Goal: Information Seeking & Learning: Understand process/instructions

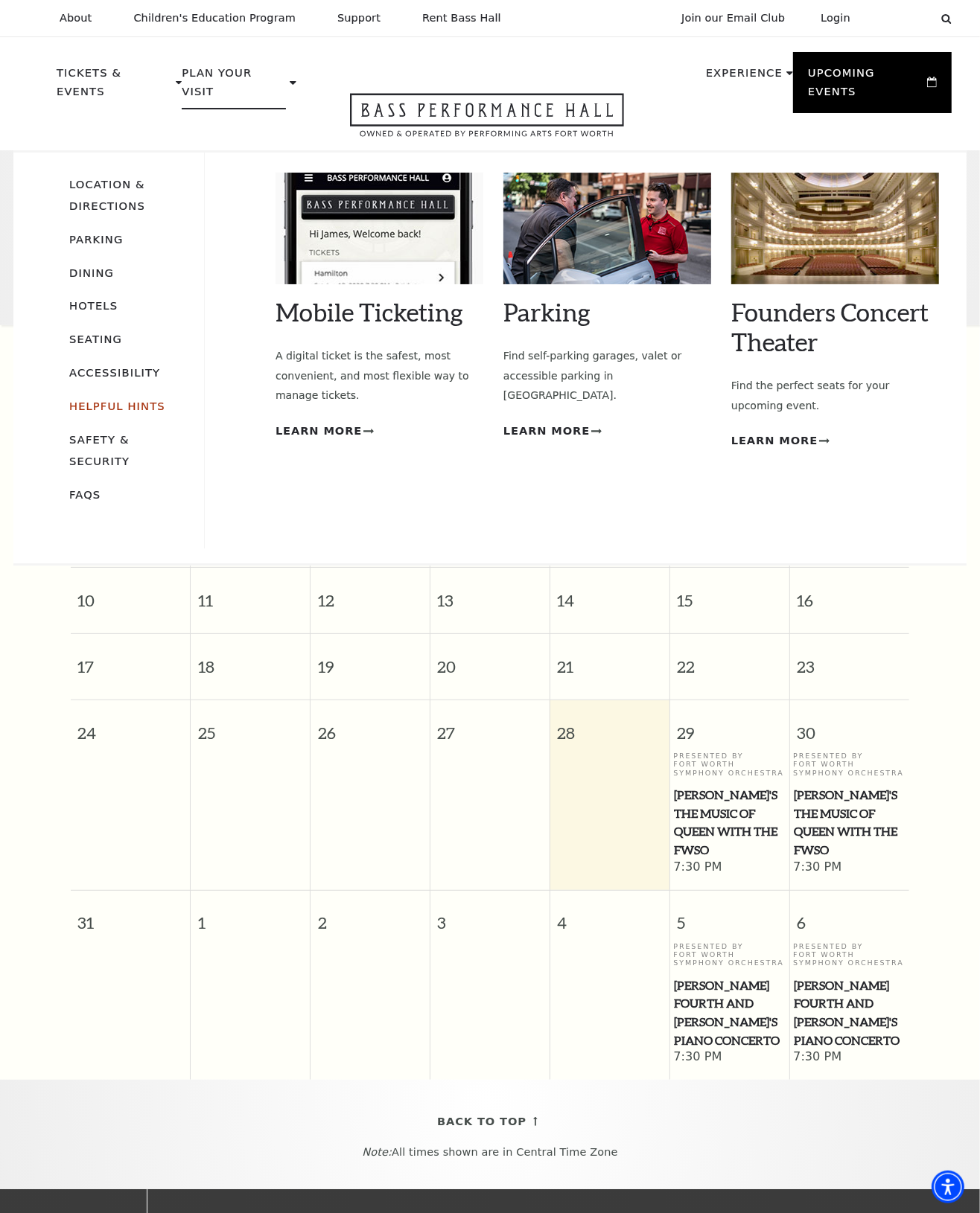
click at [113, 400] on link "Helpful Hints" at bounding box center [117, 406] width 96 height 12
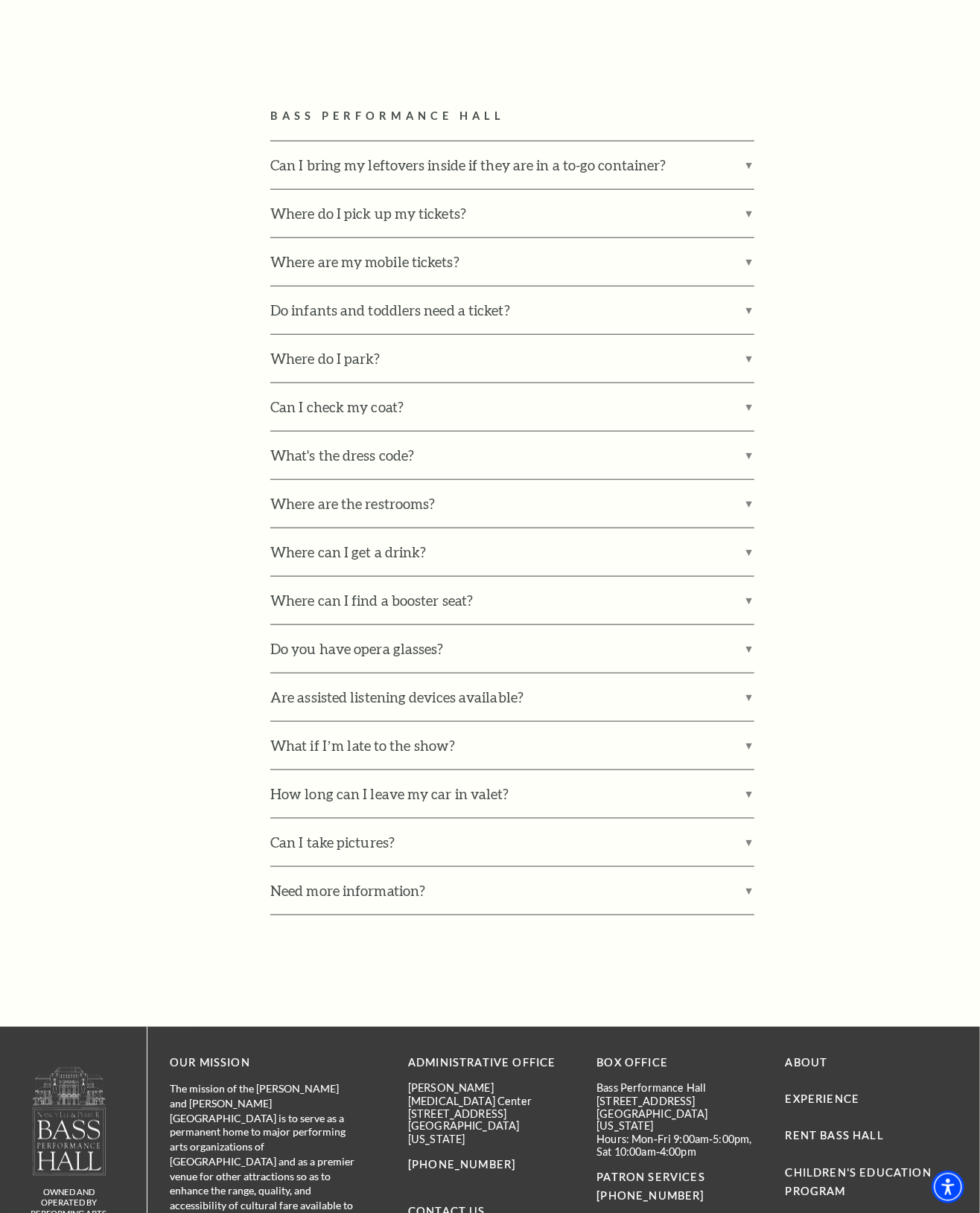
scroll to position [838, 0]
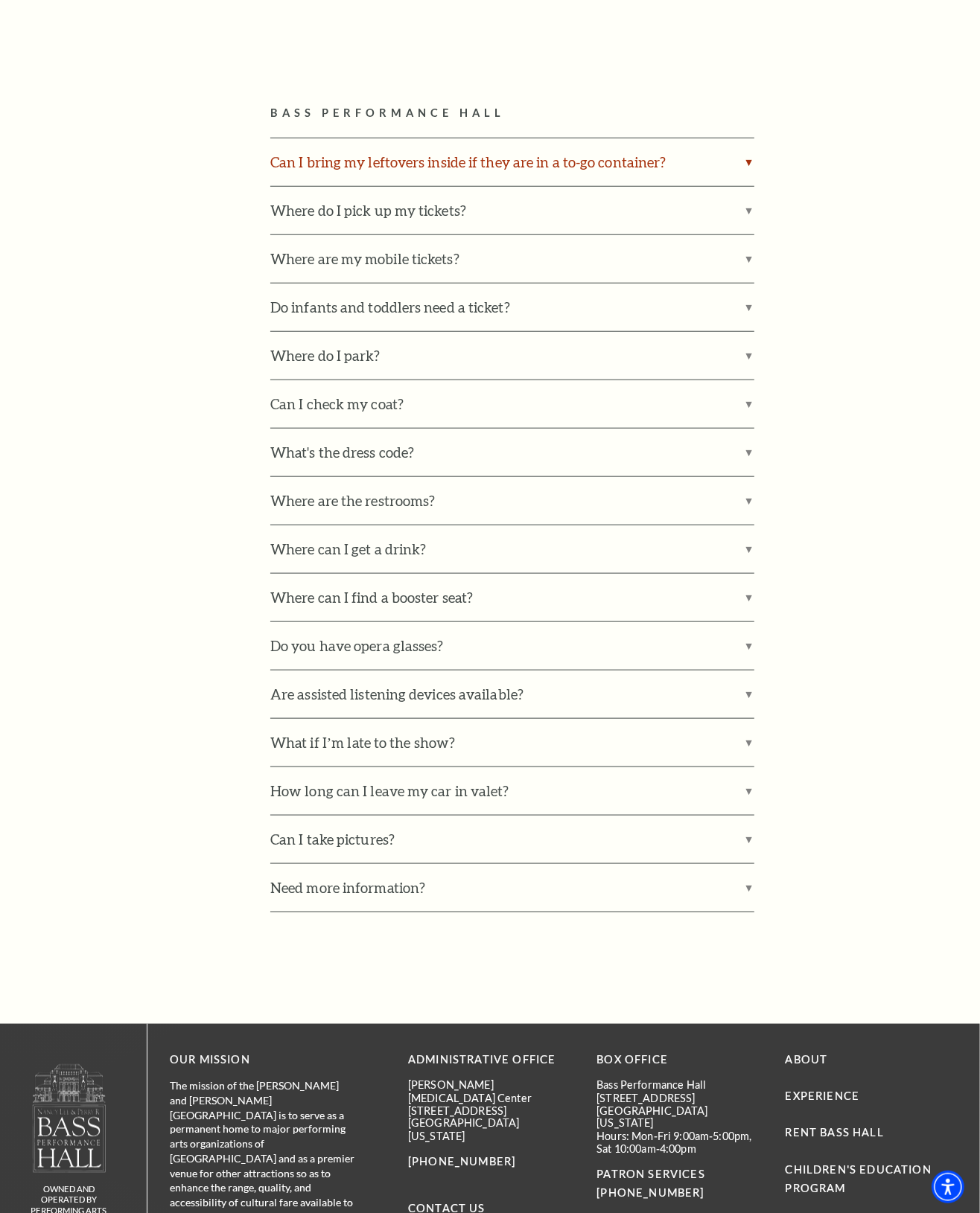
click at [746, 165] on label "Can I bring my leftovers inside if they are in a to-go container?" at bounding box center [512, 163] width 484 height 48
click at [0, 0] on input "Can I bring my leftovers inside if they are in a to-go container?" at bounding box center [0, 0] width 0 height 0
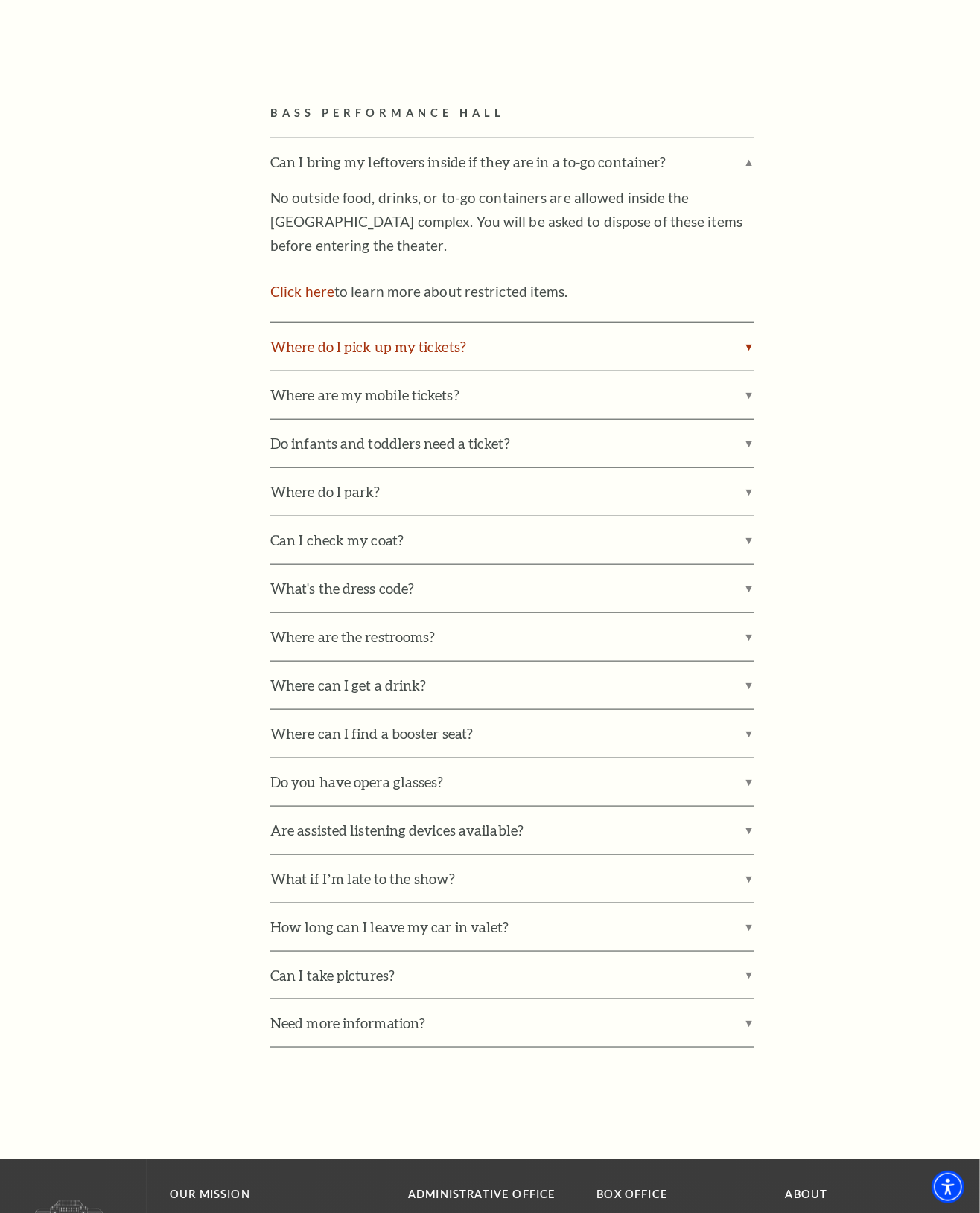
click at [747, 343] on label "Where do I pick up my tickets?" at bounding box center [512, 347] width 484 height 48
click at [0, 0] on input "Where do I pick up my tickets?" at bounding box center [0, 0] width 0 height 0
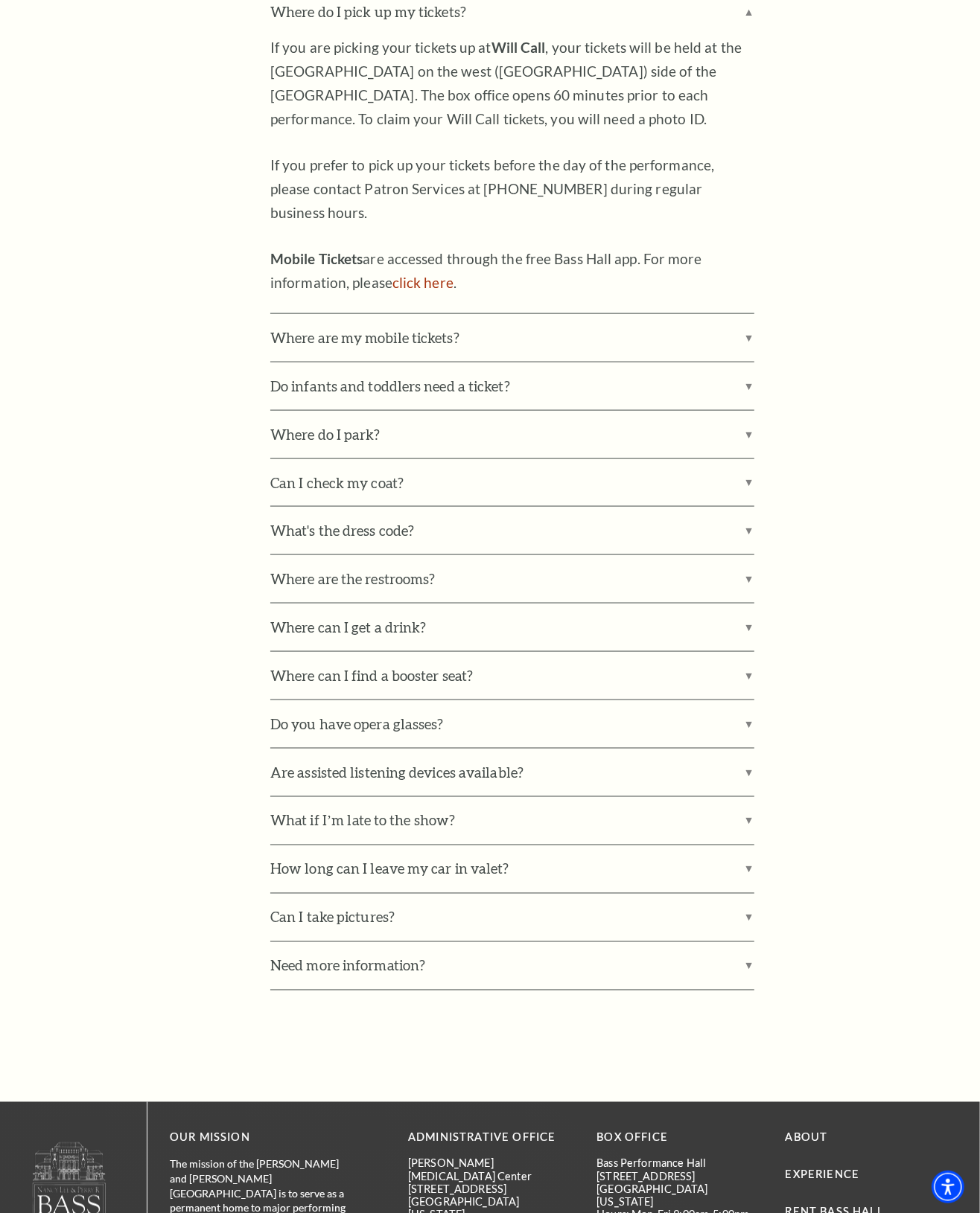
scroll to position [1210, 0]
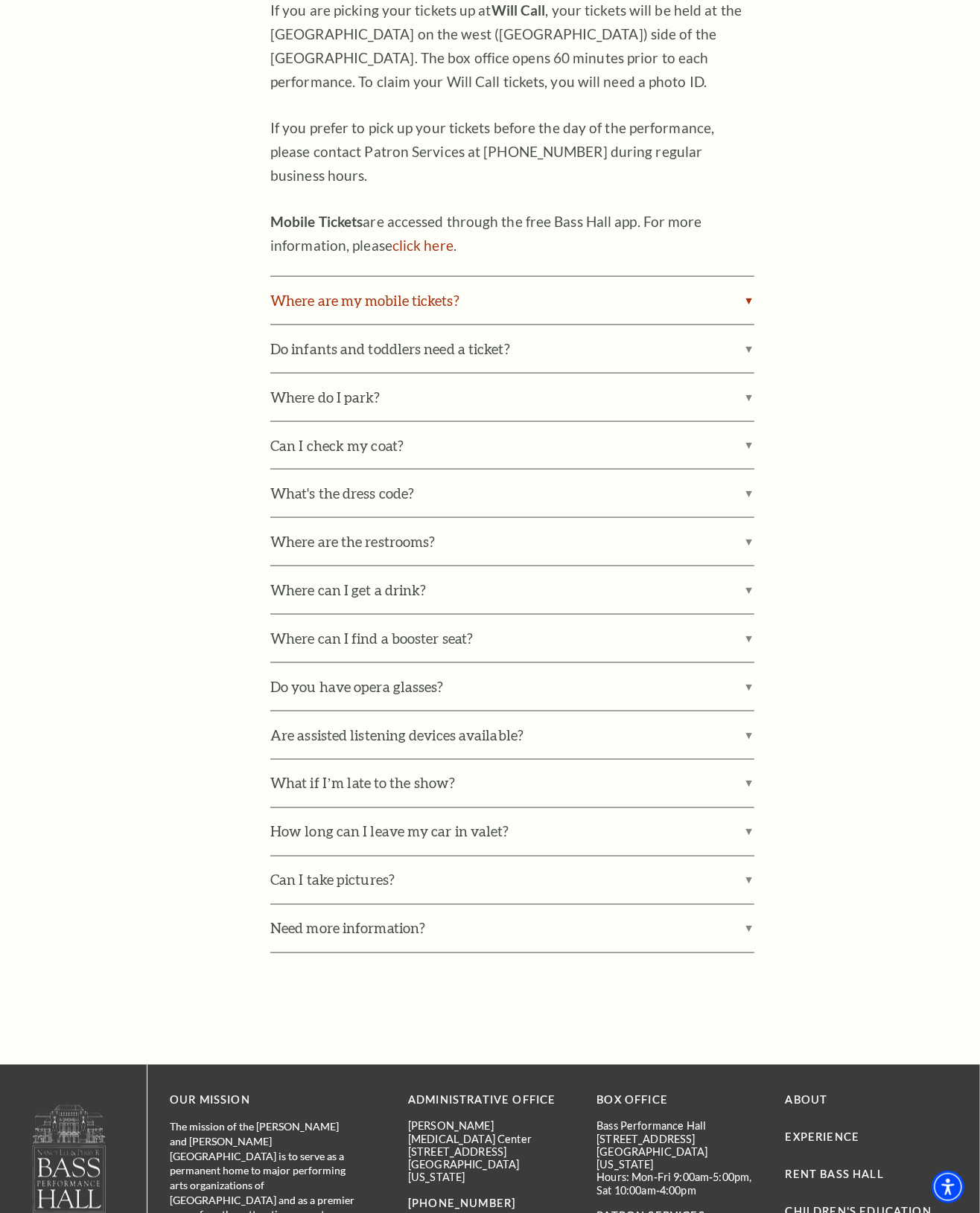
click at [747, 277] on label "Where are my mobile tickets?" at bounding box center [512, 301] width 484 height 48
click at [0, 0] on input "Where are my mobile tickets?" at bounding box center [0, 0] width 0 height 0
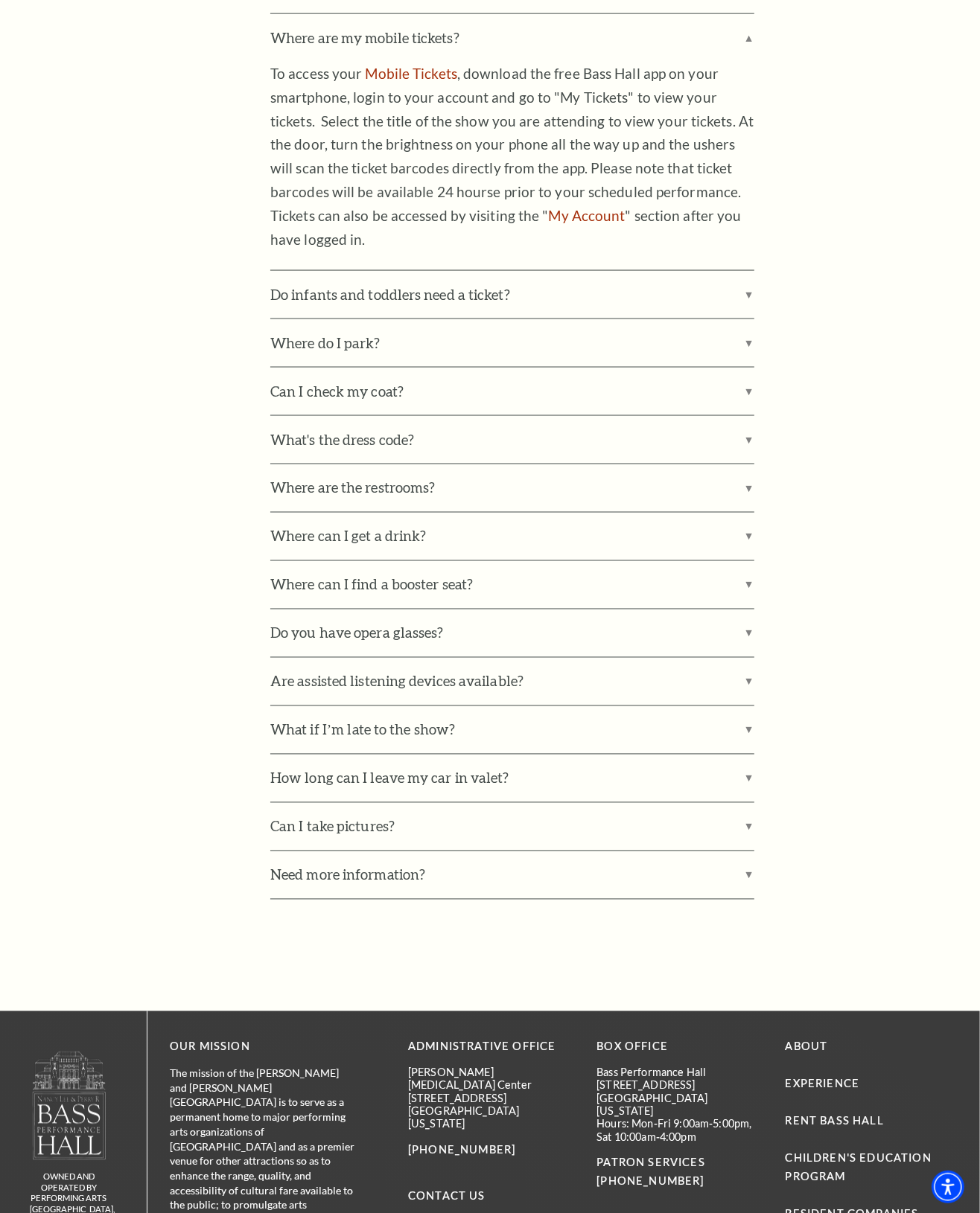
scroll to position [1489, 0]
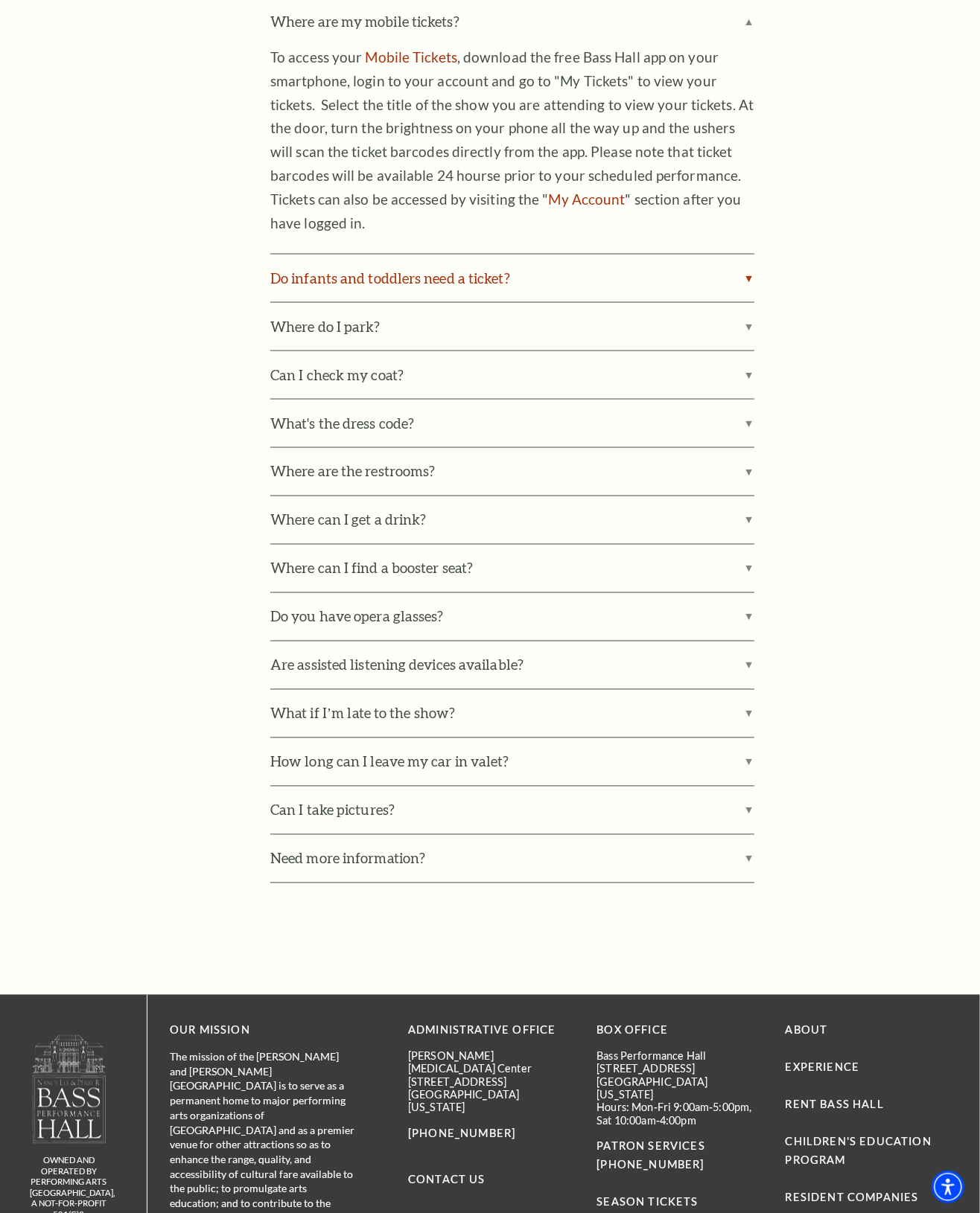
click at [746, 255] on label "Do infants and toddlers need a ticket?" at bounding box center [512, 278] width 484 height 48
click at [0, 0] on input "Do infants and toddlers need a ticket?" at bounding box center [0, 0] width 0 height 0
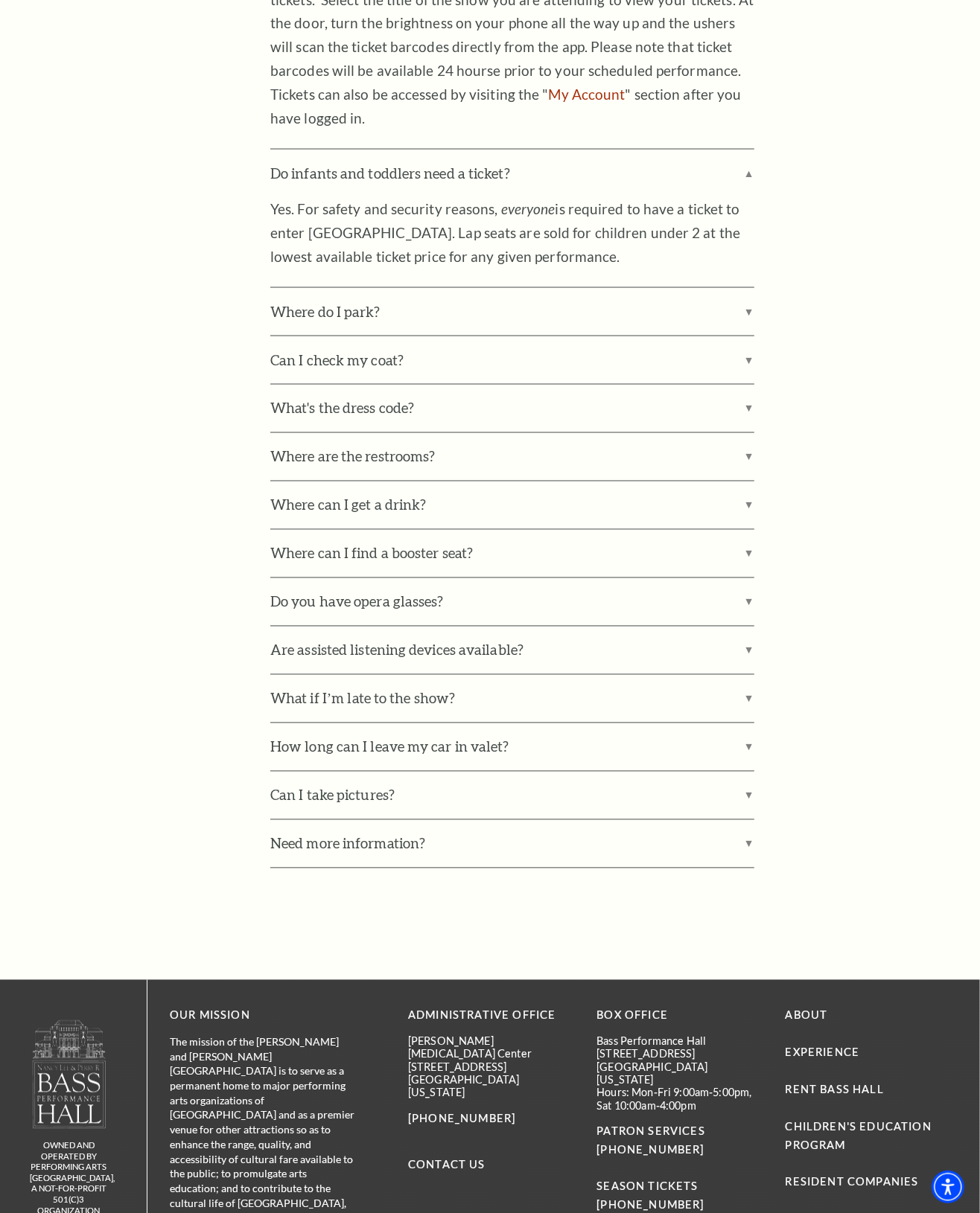
scroll to position [1675, 0]
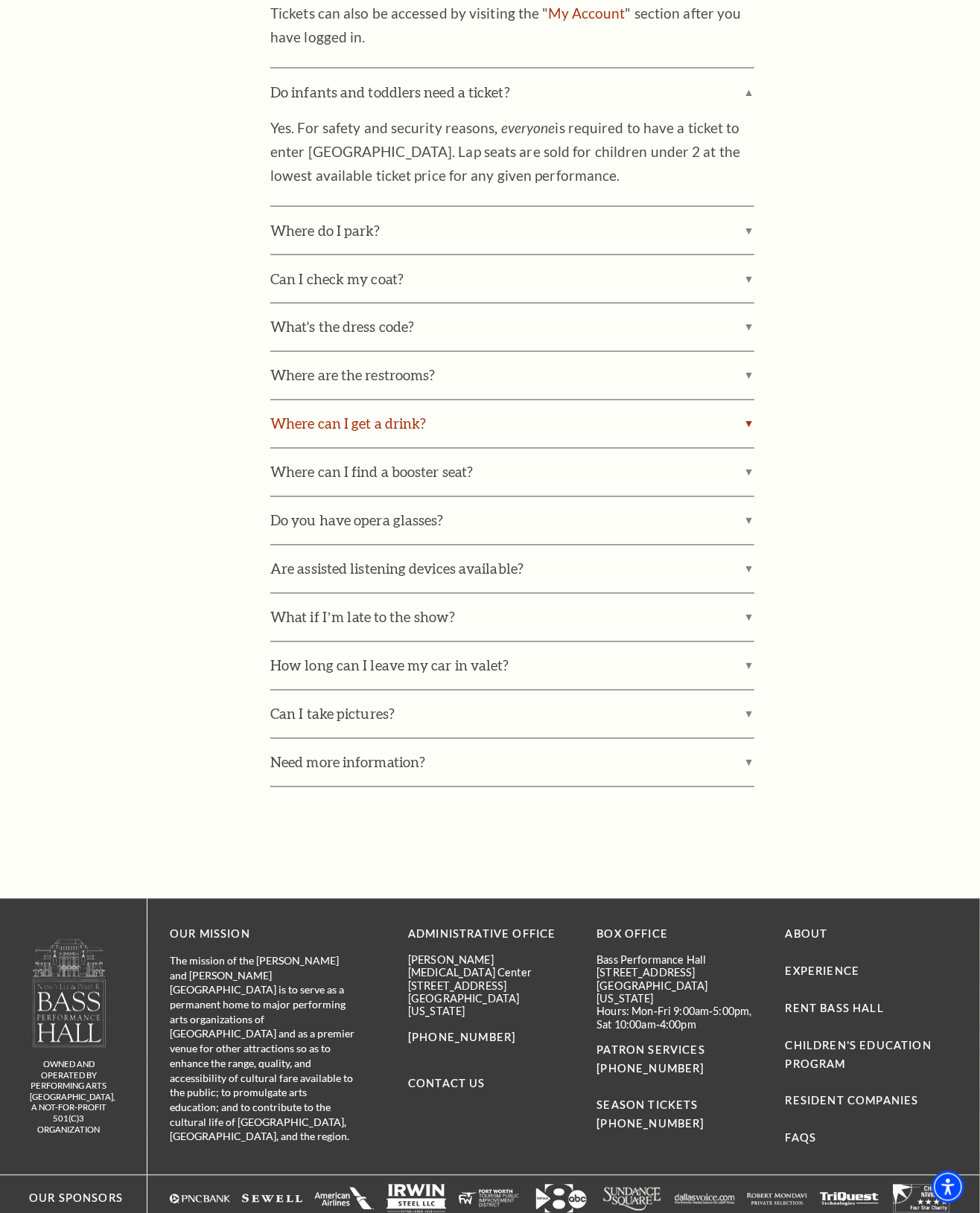
click at [750, 401] on label "Where can I get a drink?" at bounding box center [512, 425] width 484 height 48
click at [0, 0] on input "Where can I get a drink?" at bounding box center [0, 0] width 0 height 0
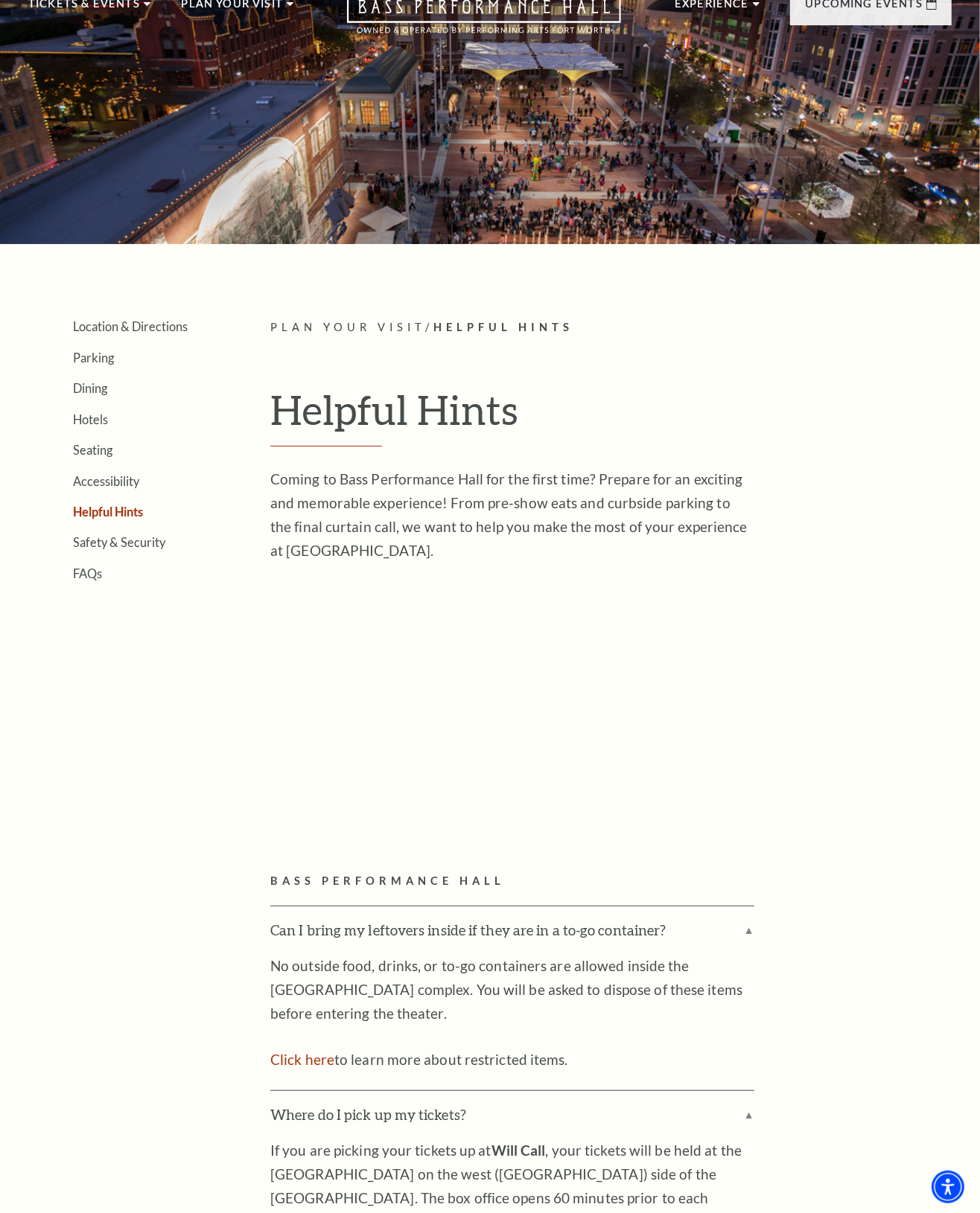
scroll to position [0, 0]
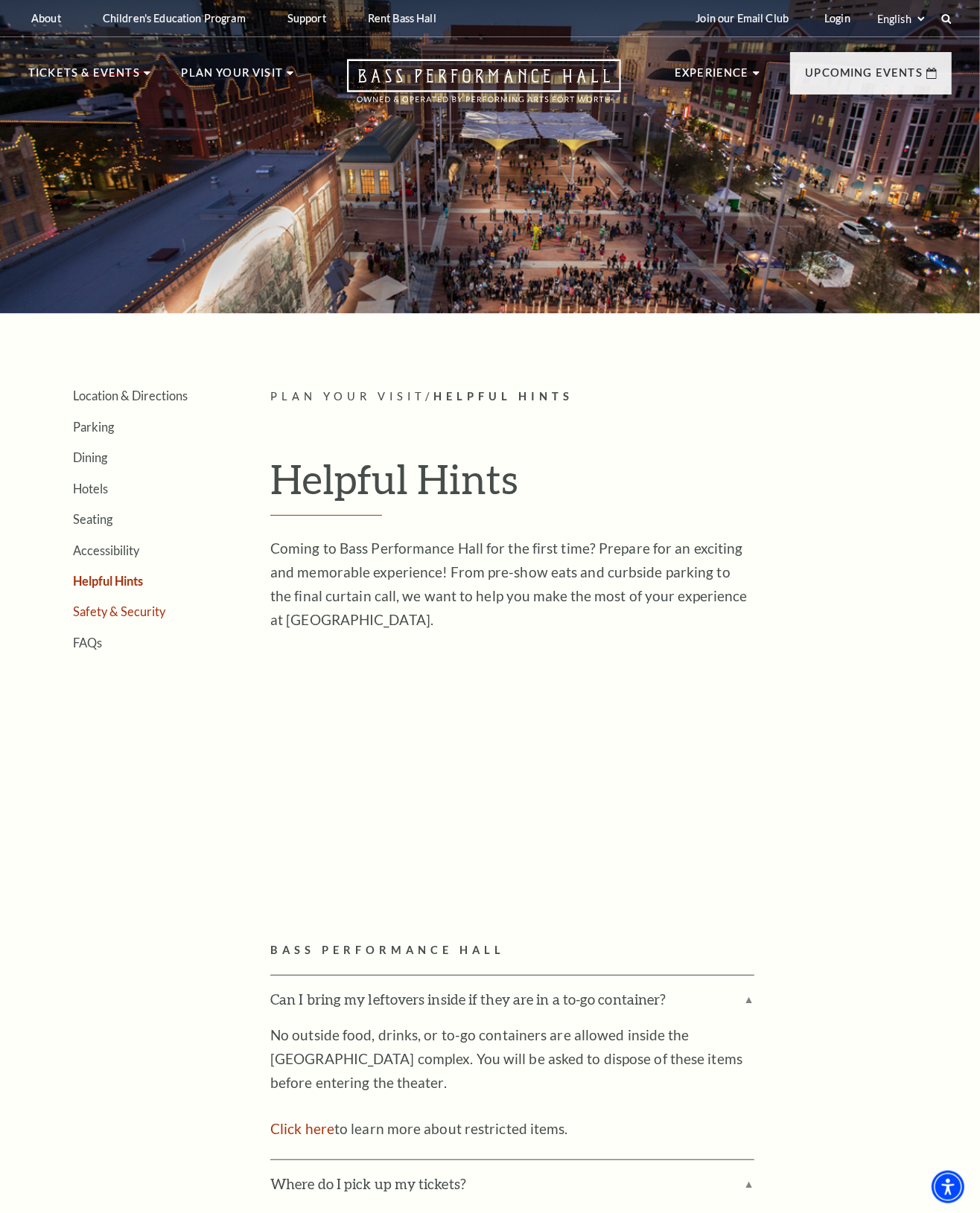
click at [100, 609] on link "Safety & Security" at bounding box center [119, 611] width 92 height 14
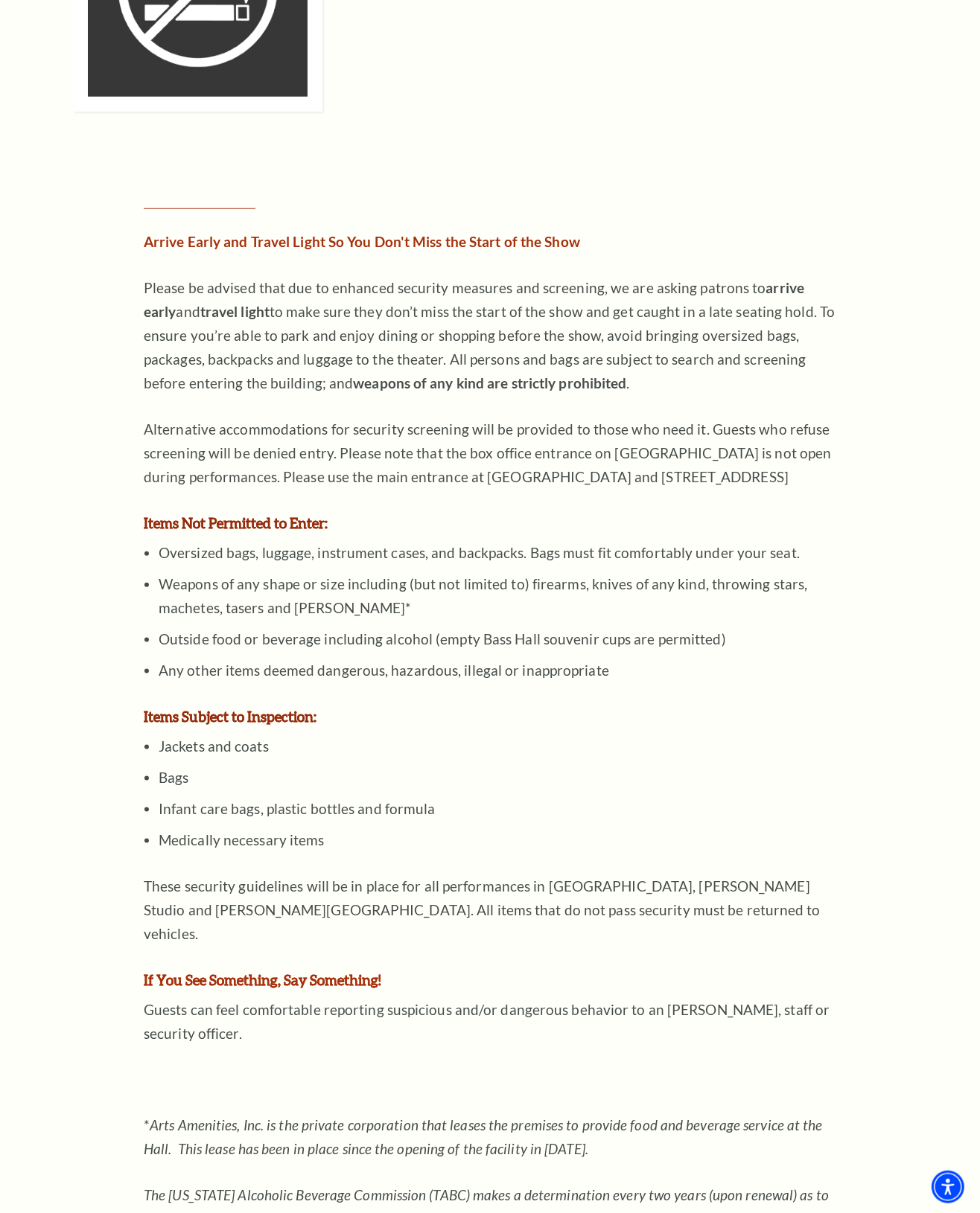
scroll to position [838, 0]
